Goal: Task Accomplishment & Management: Manage account settings

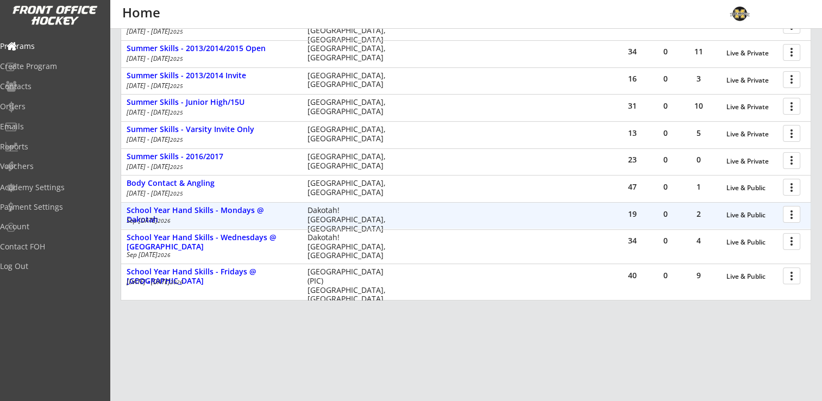
scroll to position [287, 0]
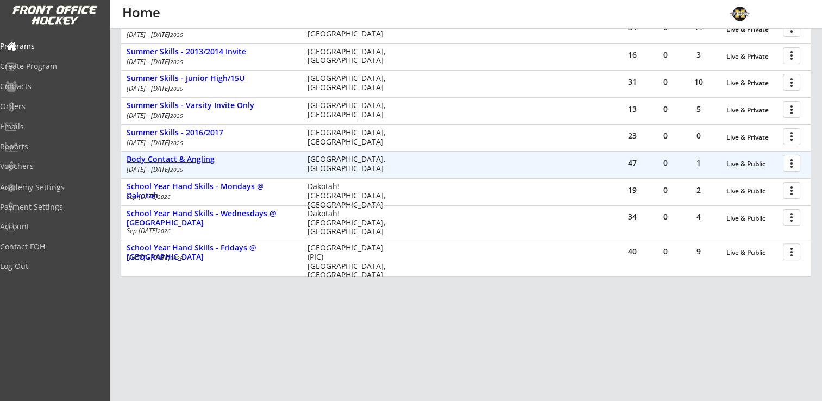
click at [193, 156] on div "Body Contact & Angling" at bounding box center [212, 159] width 170 height 9
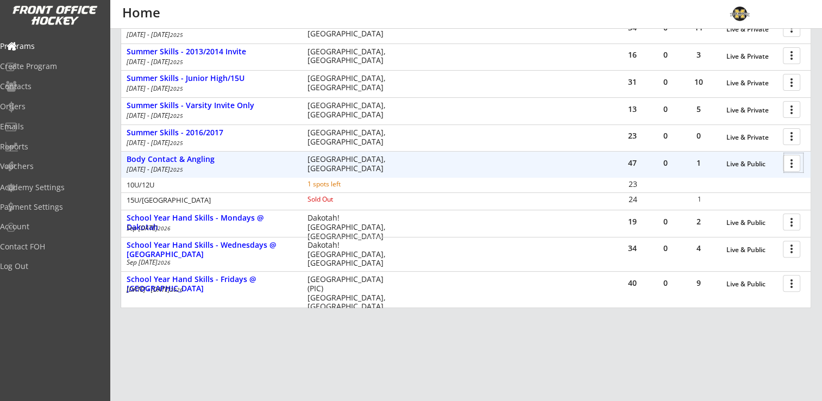
click at [789, 162] on div at bounding box center [793, 162] width 19 height 19
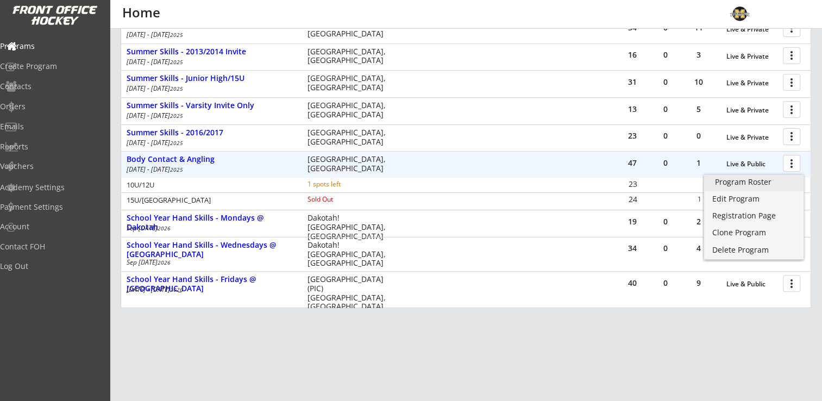
click at [774, 179] on div "Program Roster" at bounding box center [754, 182] width 78 height 8
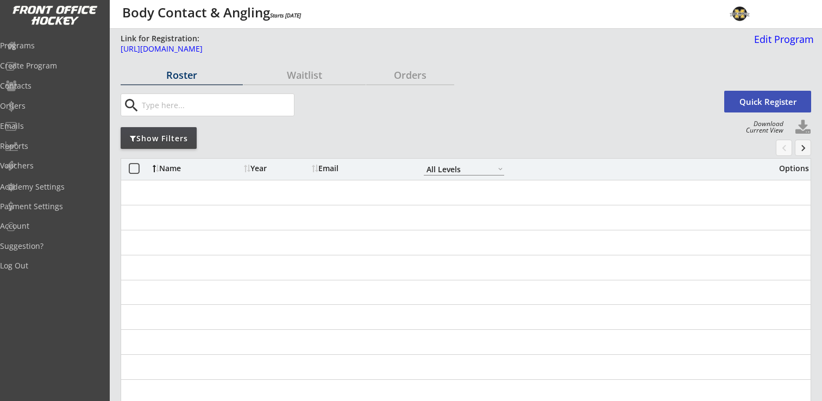
select select ""All Levels""
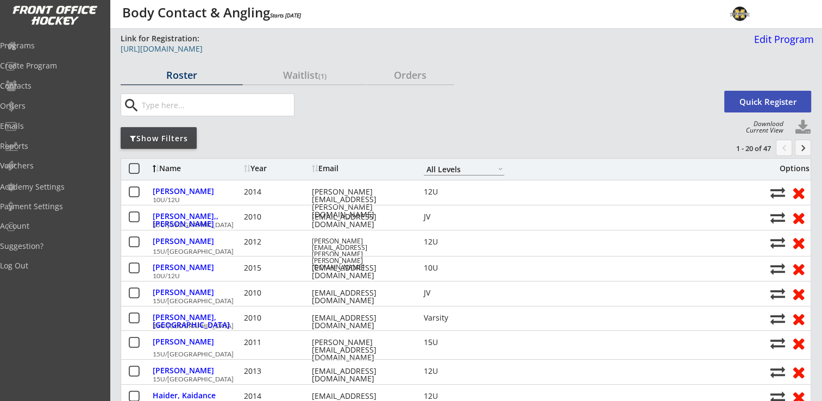
click at [293, 46] on div "[URL][DOMAIN_NAME]" at bounding box center [395, 49] width 548 height 8
click at [808, 148] on button "keyboard_arrow_right" at bounding box center [803, 148] width 16 height 16
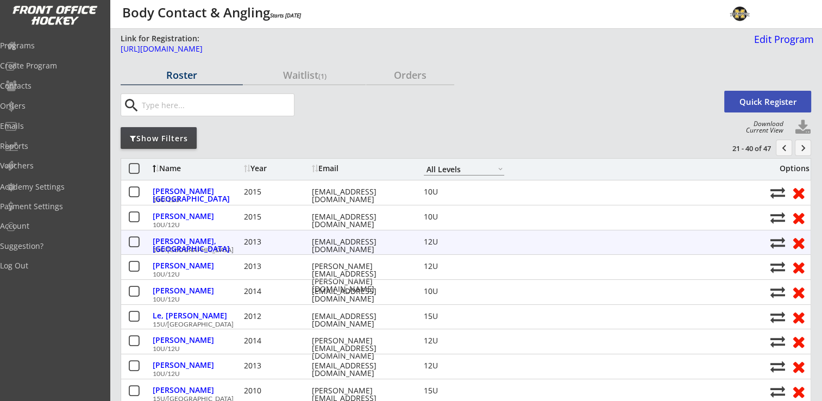
click at [777, 243] on button at bounding box center [777, 242] width 15 height 15
select select ""1348695171700984260__LOOKUP__1739211937118x371611692830818300""
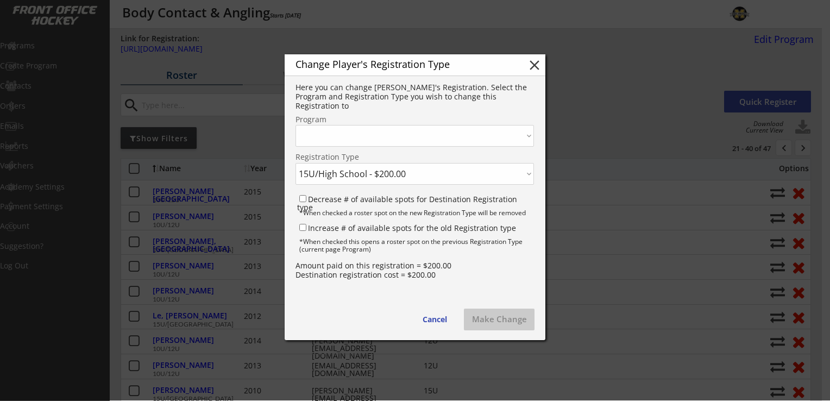
select select ""1348695171700984260__LOOKUP__1739211937118x990465483208130600""
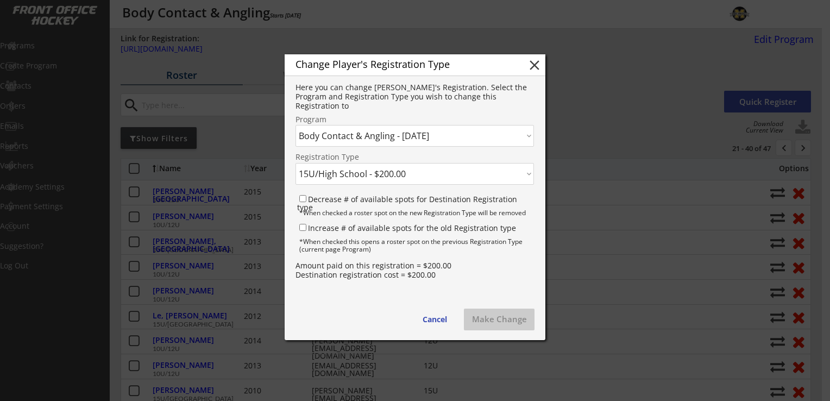
click at [374, 177] on select "Click here... 10U/12U - $200.00 15U/High School - $200.00" at bounding box center [415, 174] width 238 height 22
select select ""1348695171700984260__LOOKUP__1739211937118x558437014530687000""
click at [296, 163] on select "Click here... 10U/12U - $200.00 15U/High School - $200.00" at bounding box center [415, 174] width 238 height 22
click at [302, 199] on input "Decrease # of available spots for Destination Registration type" at bounding box center [302, 198] width 7 height 7
checkbox input "true"
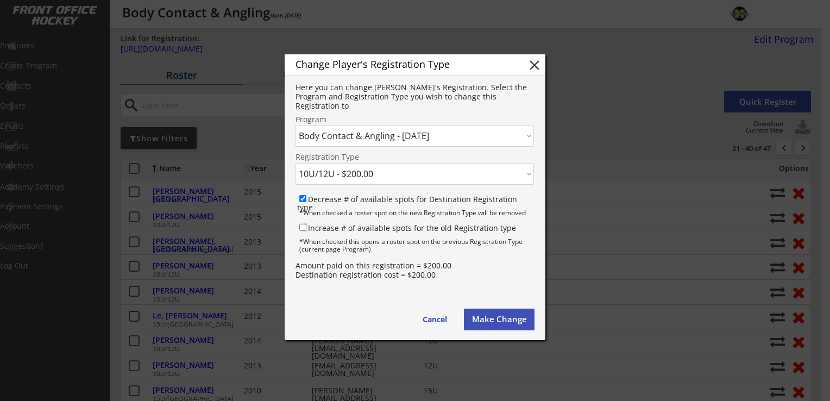
click at [304, 227] on input "Increase # of available spots for the old Registration type" at bounding box center [302, 227] width 7 height 7
checkbox input "true"
click at [513, 321] on button "Make Change" at bounding box center [499, 320] width 71 height 22
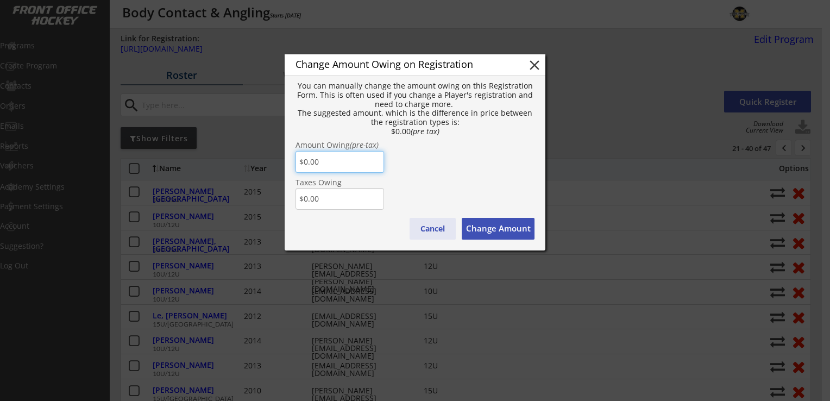
click at [442, 231] on button "Cancel" at bounding box center [433, 229] width 46 height 22
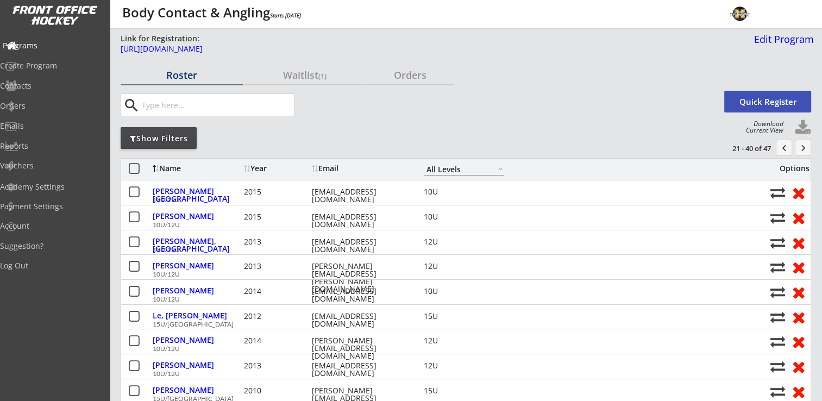
click at [48, 46] on div "Programs" at bounding box center [52, 46] width 98 height 8
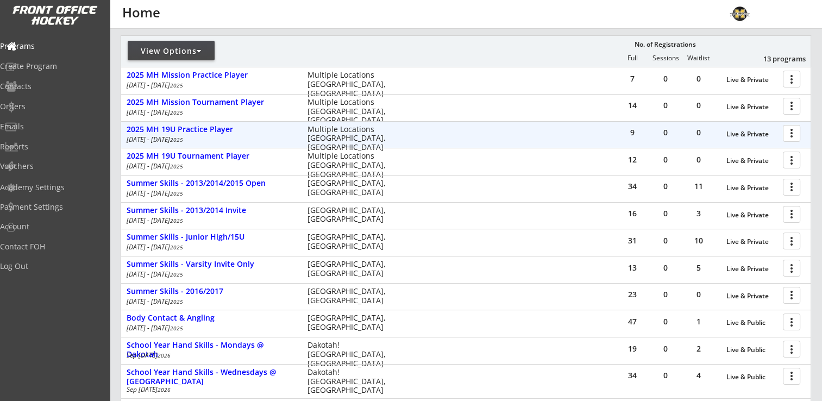
scroll to position [217, 0]
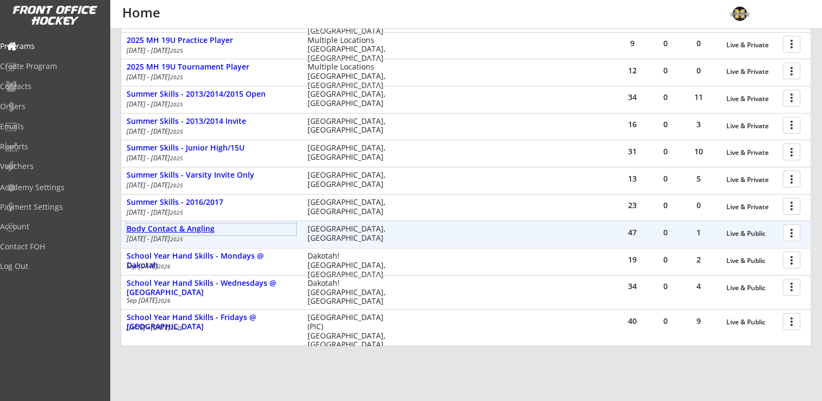
click at [167, 231] on div "Body Contact & Angling" at bounding box center [212, 228] width 170 height 9
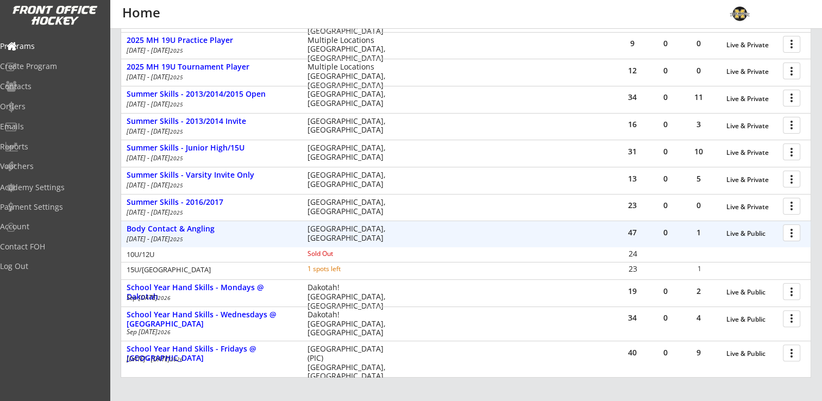
click at [796, 230] on div at bounding box center [793, 232] width 19 height 19
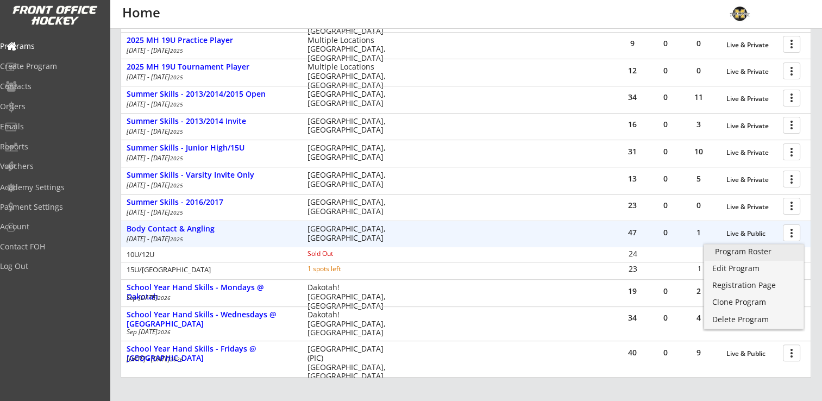
click at [765, 252] on div "Program Roster" at bounding box center [754, 252] width 78 height 8
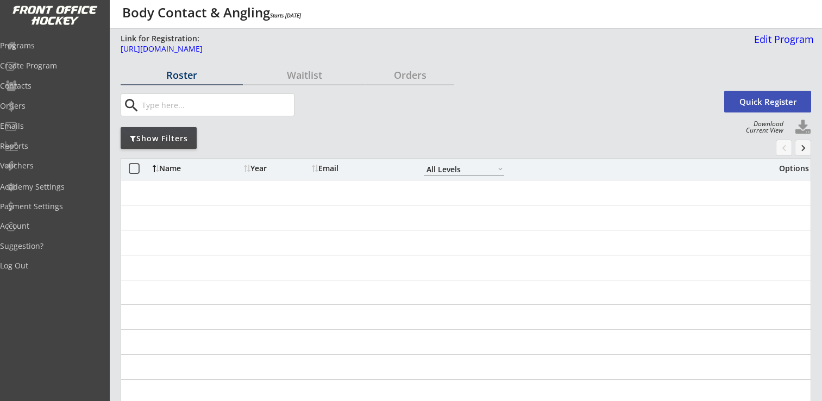
select select ""All Levels""
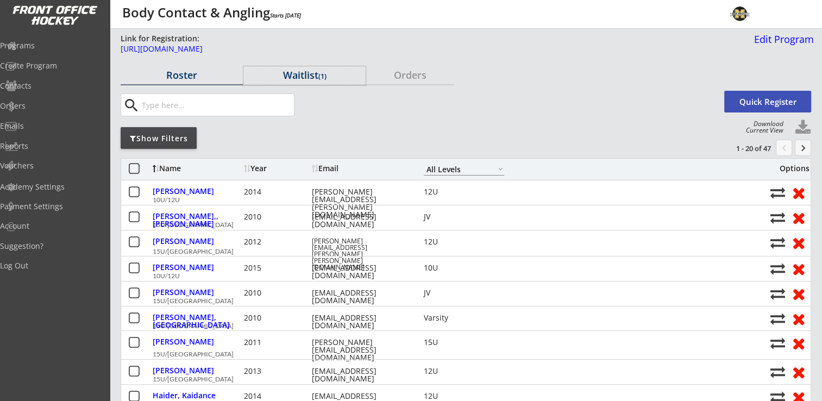
click at [324, 78] on font "(1)" at bounding box center [322, 76] width 8 height 10
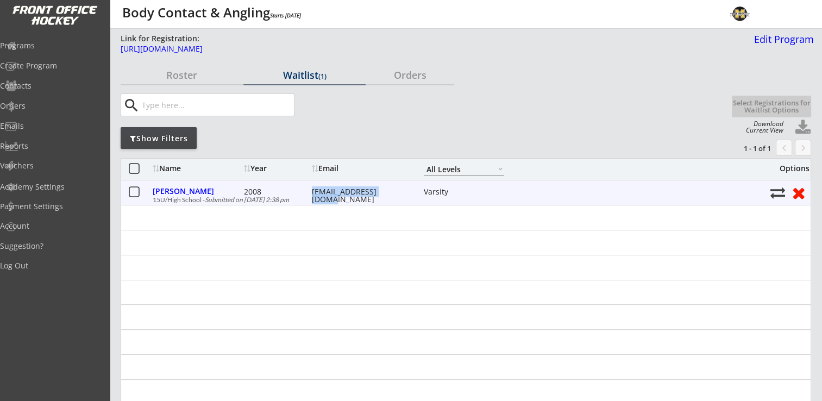
drag, startPoint x: 311, startPoint y: 192, endPoint x: 404, endPoint y: 190, distance: 93.5
click at [404, 190] on div "[PERSON_NAME] 2008 [EMAIL_ADDRESS][DOMAIN_NAME] Varsity" at bounding box center [459, 192] width 612 height 14
drag, startPoint x: 404, startPoint y: 190, endPoint x: 364, endPoint y: 193, distance: 40.3
copy div "[EMAIL_ADDRESS][DOMAIN_NAME]"
click at [202, 193] on div "[PERSON_NAME]" at bounding box center [197, 191] width 89 height 8
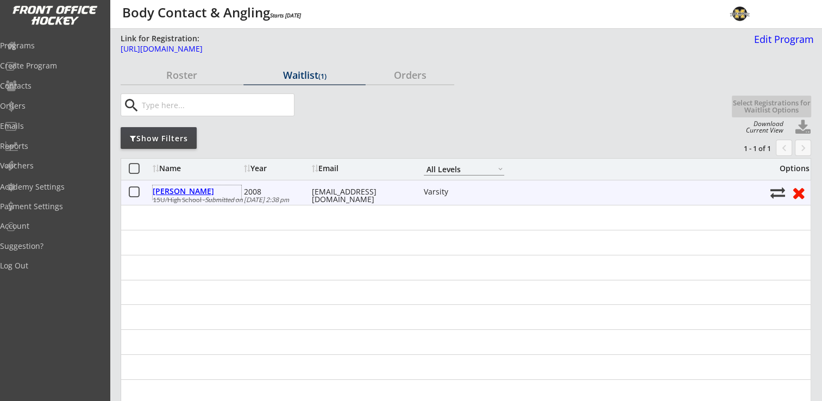
select select ""Varsity""
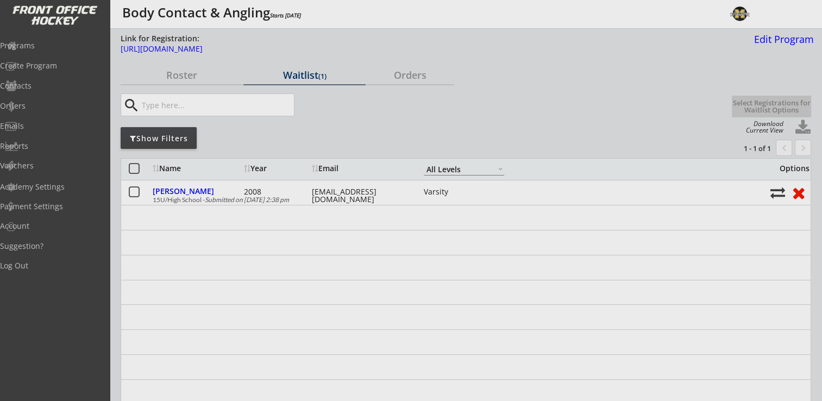
type input "[DEMOGRAPHIC_DATA]"
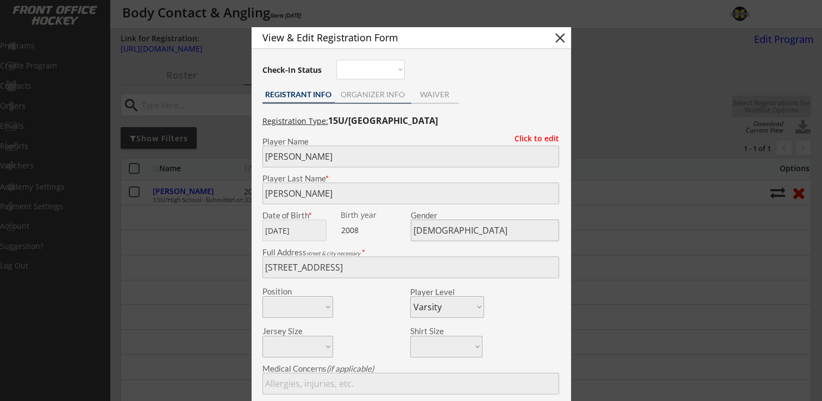
click at [366, 94] on div "ORGANIZER INFO" at bounding box center [373, 95] width 77 height 8
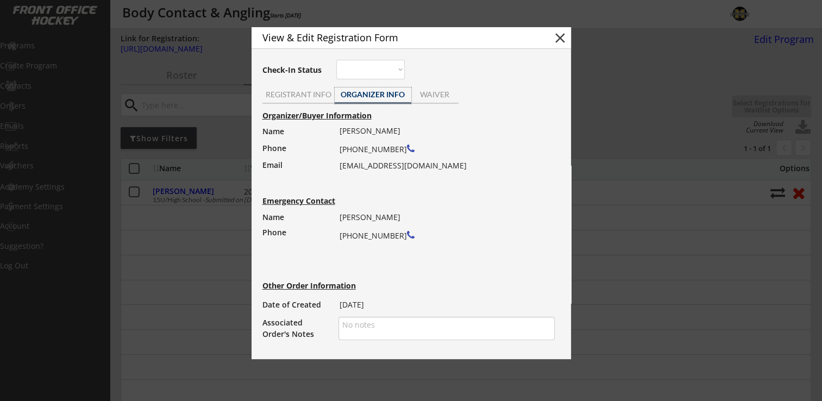
click at [564, 34] on button "close" at bounding box center [560, 38] width 16 height 16
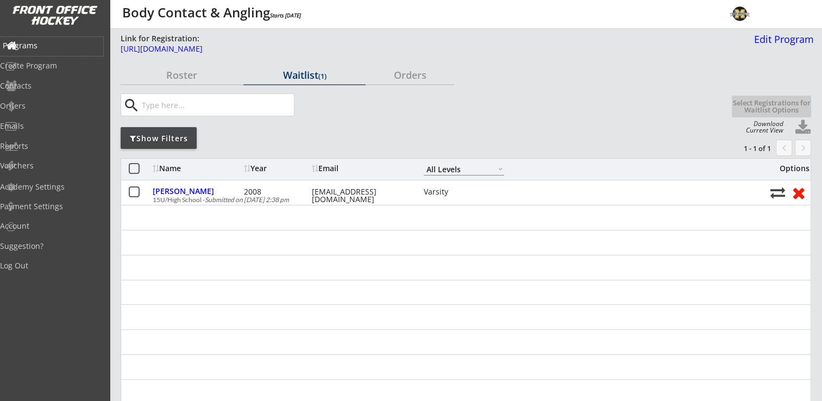
click at [39, 42] on div "Programs" at bounding box center [52, 46] width 98 height 8
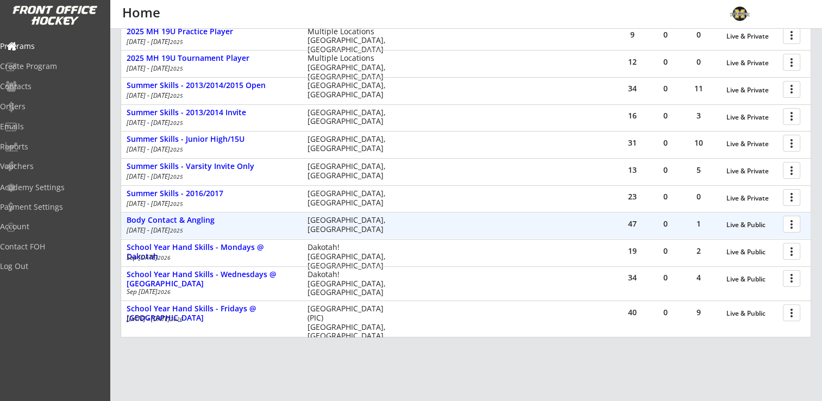
scroll to position [244, 0]
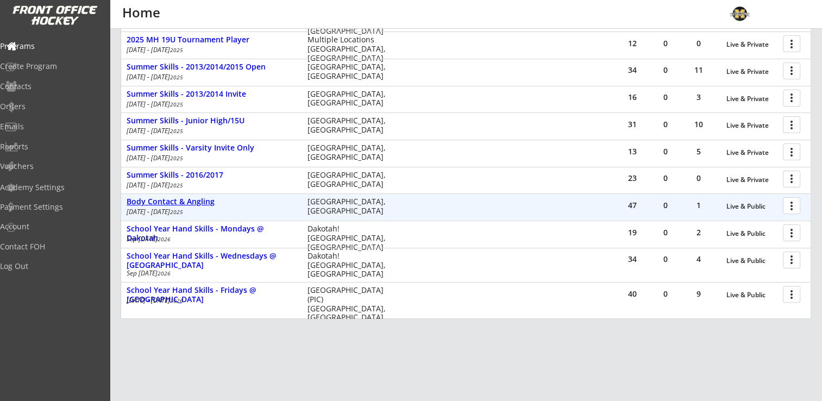
click at [184, 202] on div "Body Contact & Angling" at bounding box center [212, 201] width 170 height 9
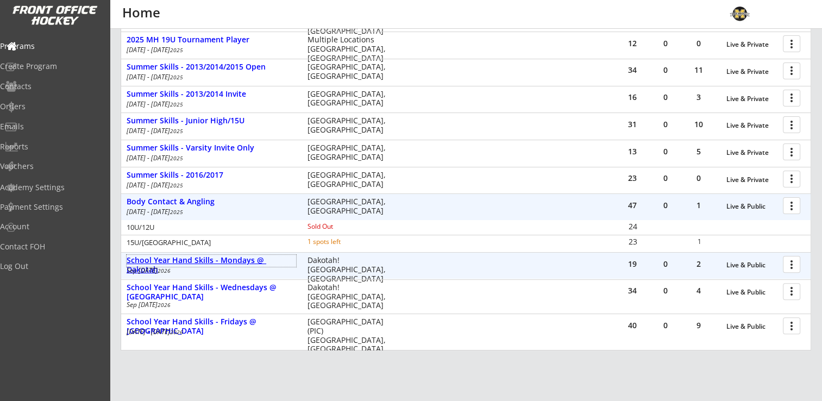
click at [252, 266] on div "School Year Hand Skills - Mondays @ Dakotah" at bounding box center [212, 261] width 170 height 12
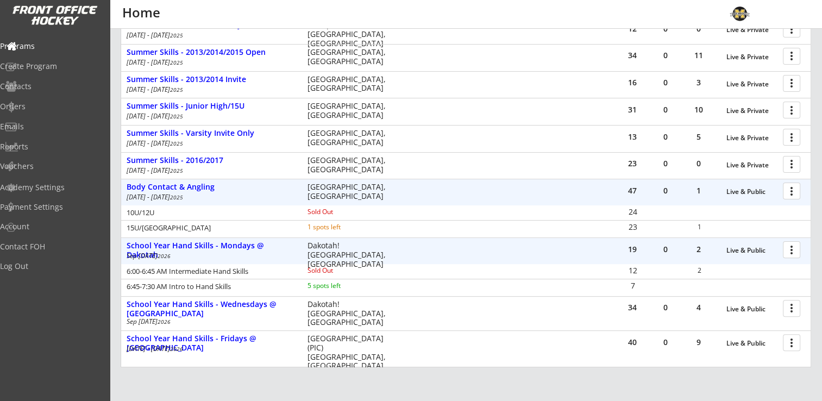
scroll to position [299, 0]
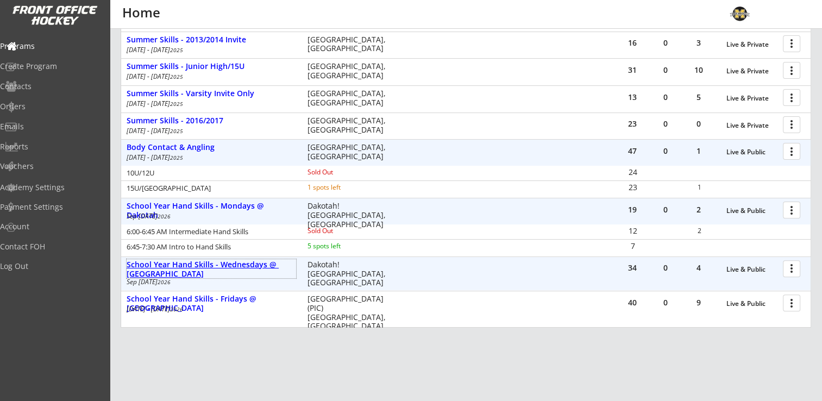
click at [230, 263] on div "School Year Hand Skills - Wednesdays @ Dakotah" at bounding box center [212, 269] width 170 height 18
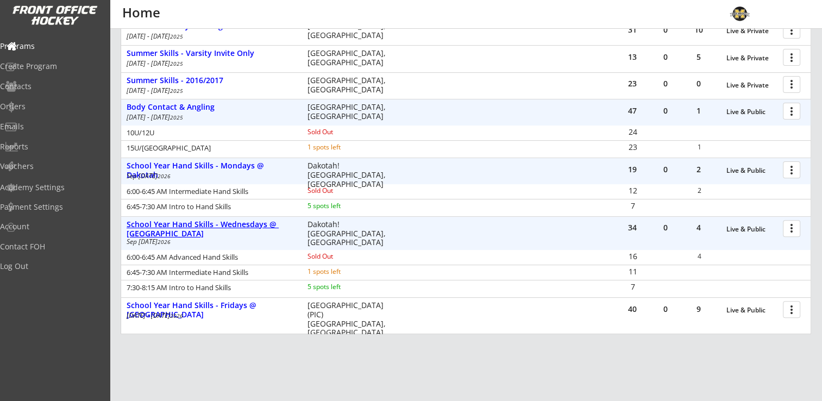
scroll to position [397, 0]
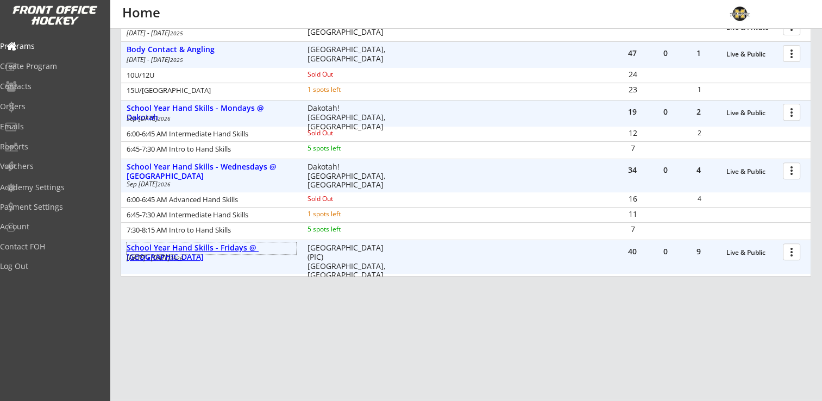
click at [243, 247] on div "School Year Hand Skills - Fridays @ [GEOGRAPHIC_DATA]" at bounding box center [212, 252] width 170 height 18
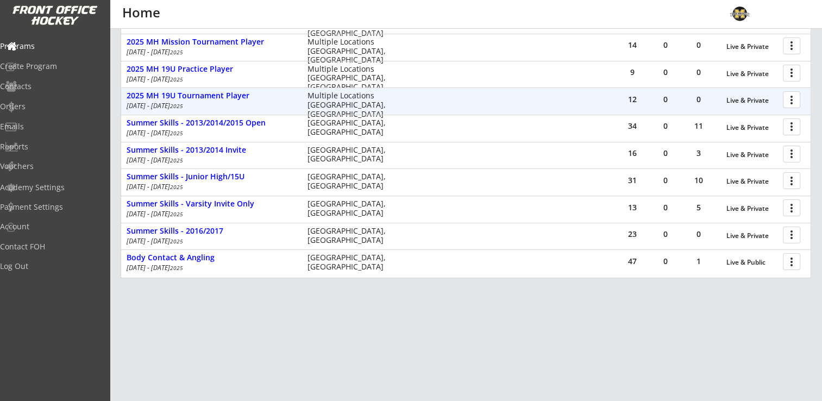
scroll to position [190, 0]
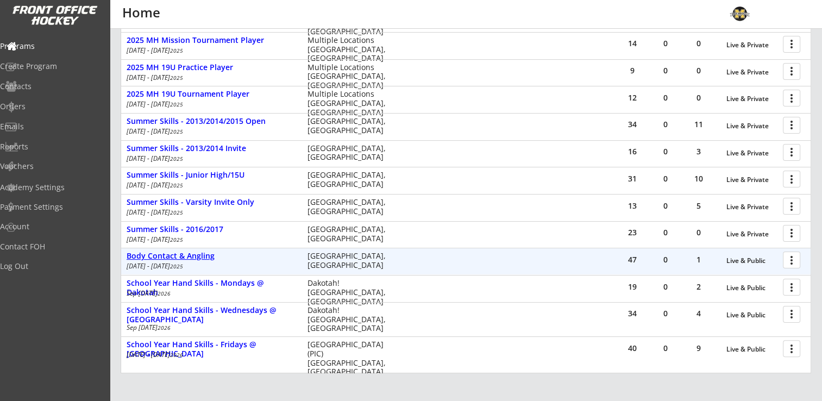
click at [201, 255] on div "Body Contact & Angling" at bounding box center [212, 256] width 170 height 9
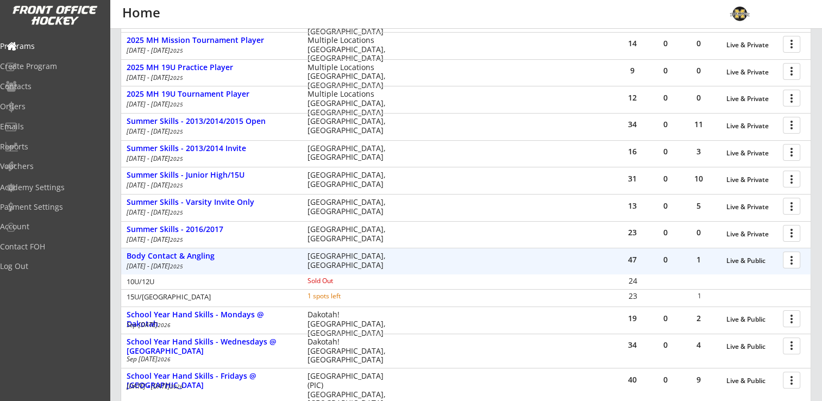
click at [792, 263] on div at bounding box center [793, 259] width 19 height 19
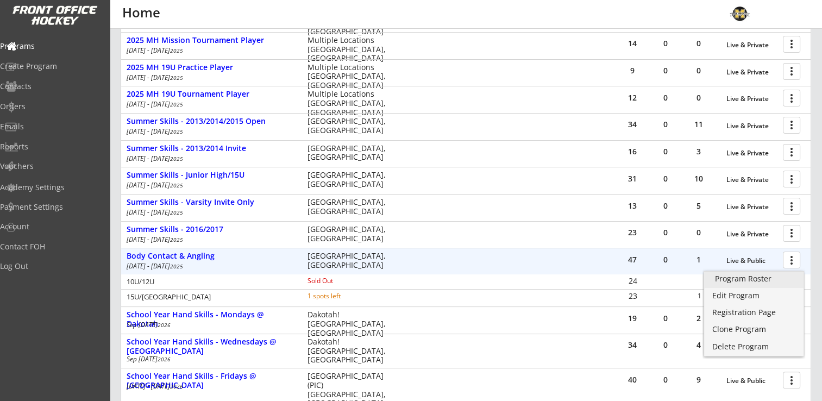
click at [750, 281] on div "Program Roster" at bounding box center [754, 279] width 78 height 8
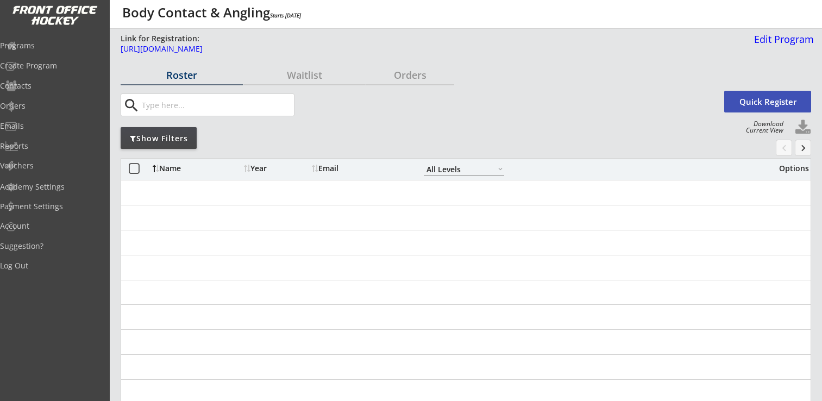
select select ""All Levels""
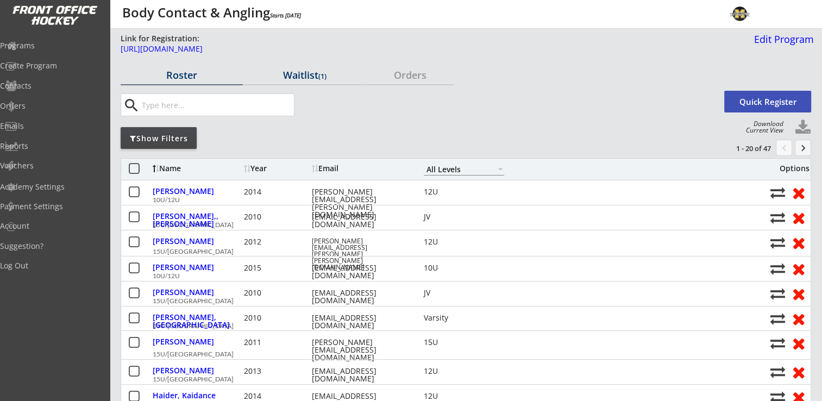
click at [313, 73] on div "Waitlist (1)" at bounding box center [304, 75] width 122 height 10
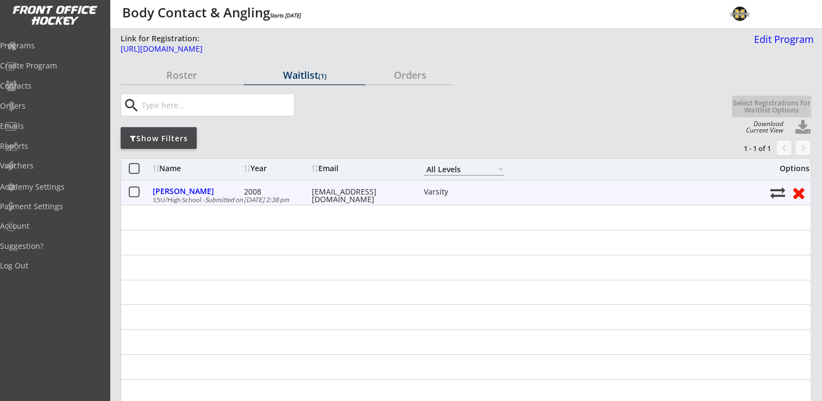
click at [800, 195] on button at bounding box center [798, 192] width 20 height 17
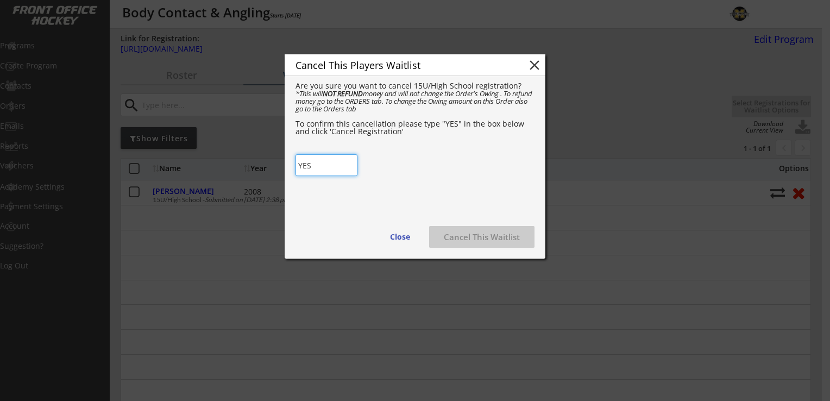
type input "YES"
click at [375, 162] on div "Cancel This Players Waitlist close Are you sure you want to cancel 15U/High Sch…" at bounding box center [415, 156] width 261 height 204
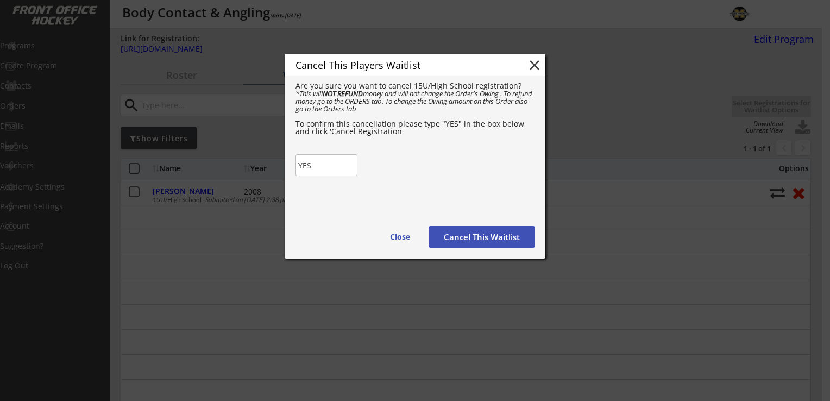
click at [481, 237] on button "Cancel This Waitlist" at bounding box center [481, 237] width 105 height 22
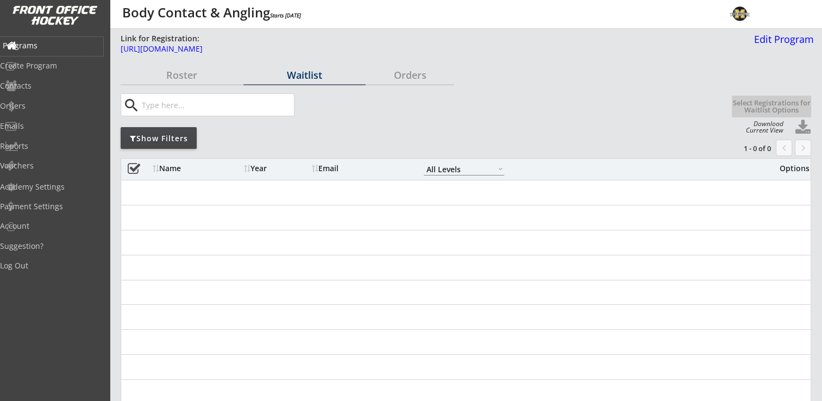
click at [32, 45] on div "Programs" at bounding box center [52, 46] width 98 height 8
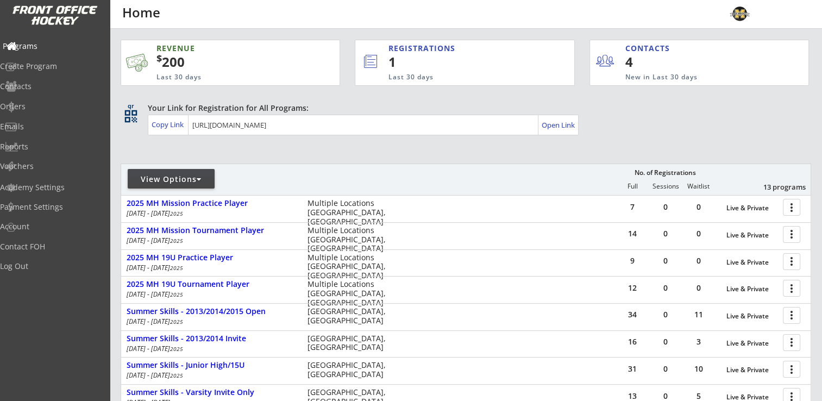
click at [54, 42] on div "Programs" at bounding box center [52, 46] width 98 height 8
